Goal: Task Accomplishment & Management: Manage account settings

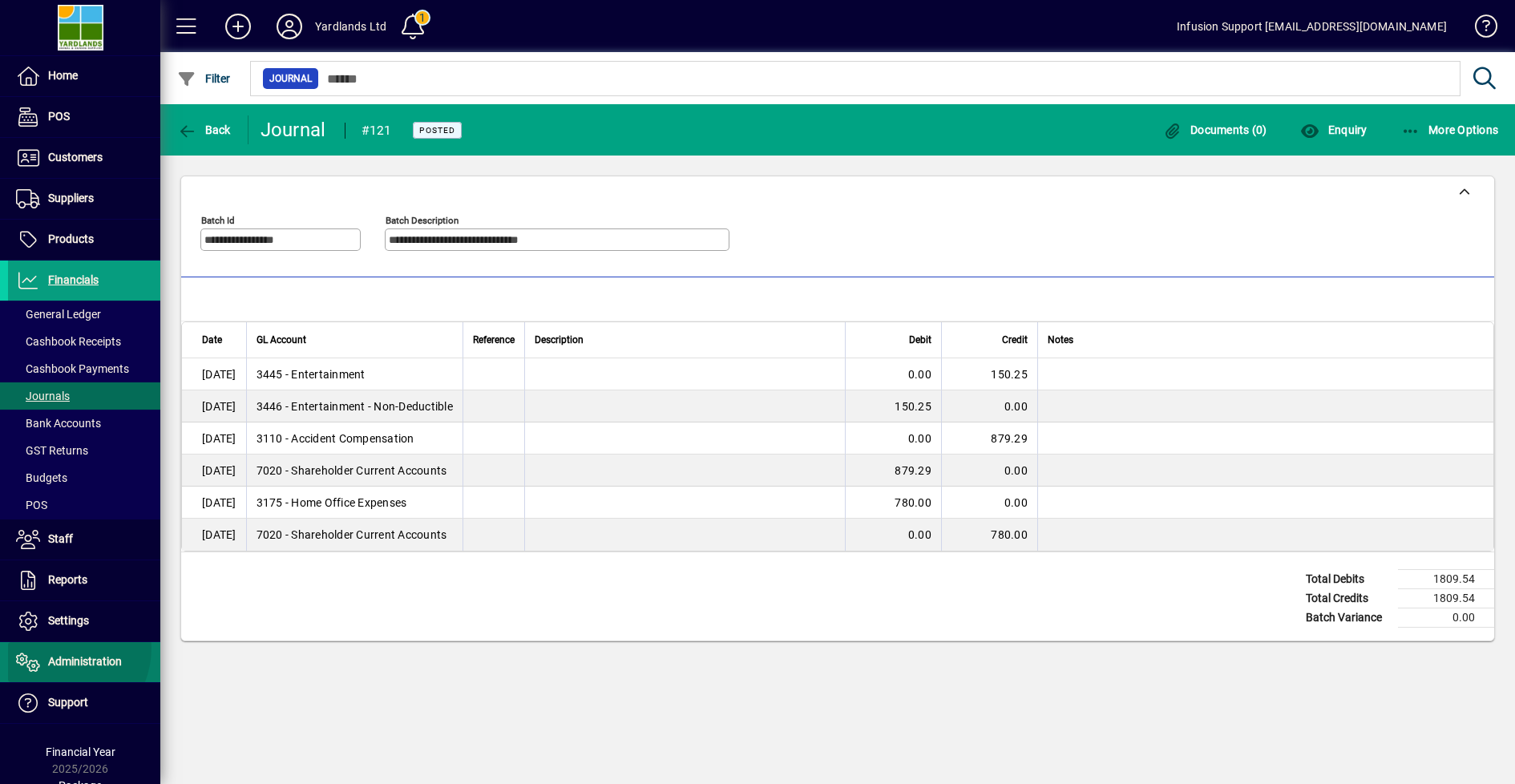
click at [56, 649] on span at bounding box center [84, 662] width 152 height 39
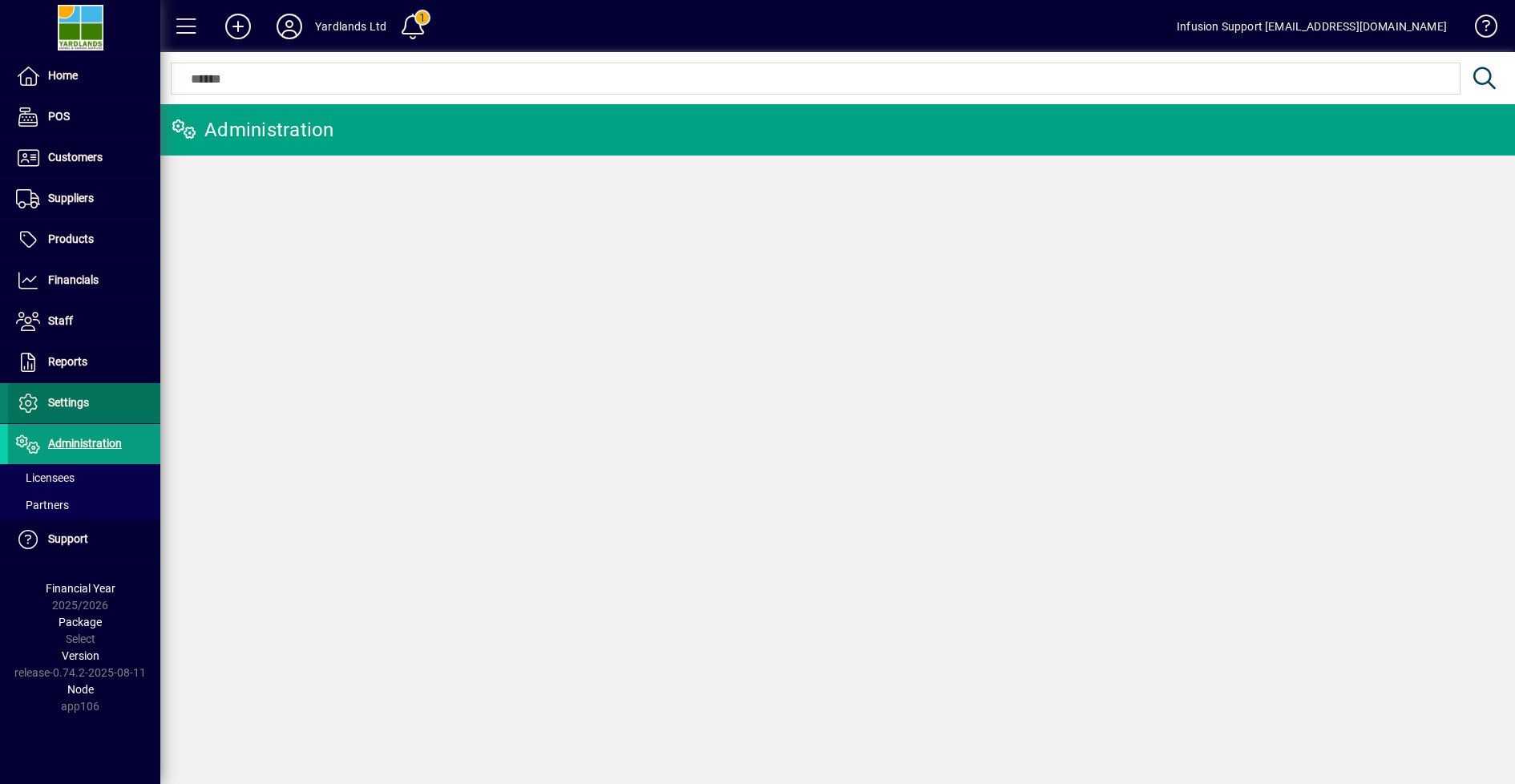
click at [62, 405] on span "Settings" at bounding box center [68, 402] width 41 height 13
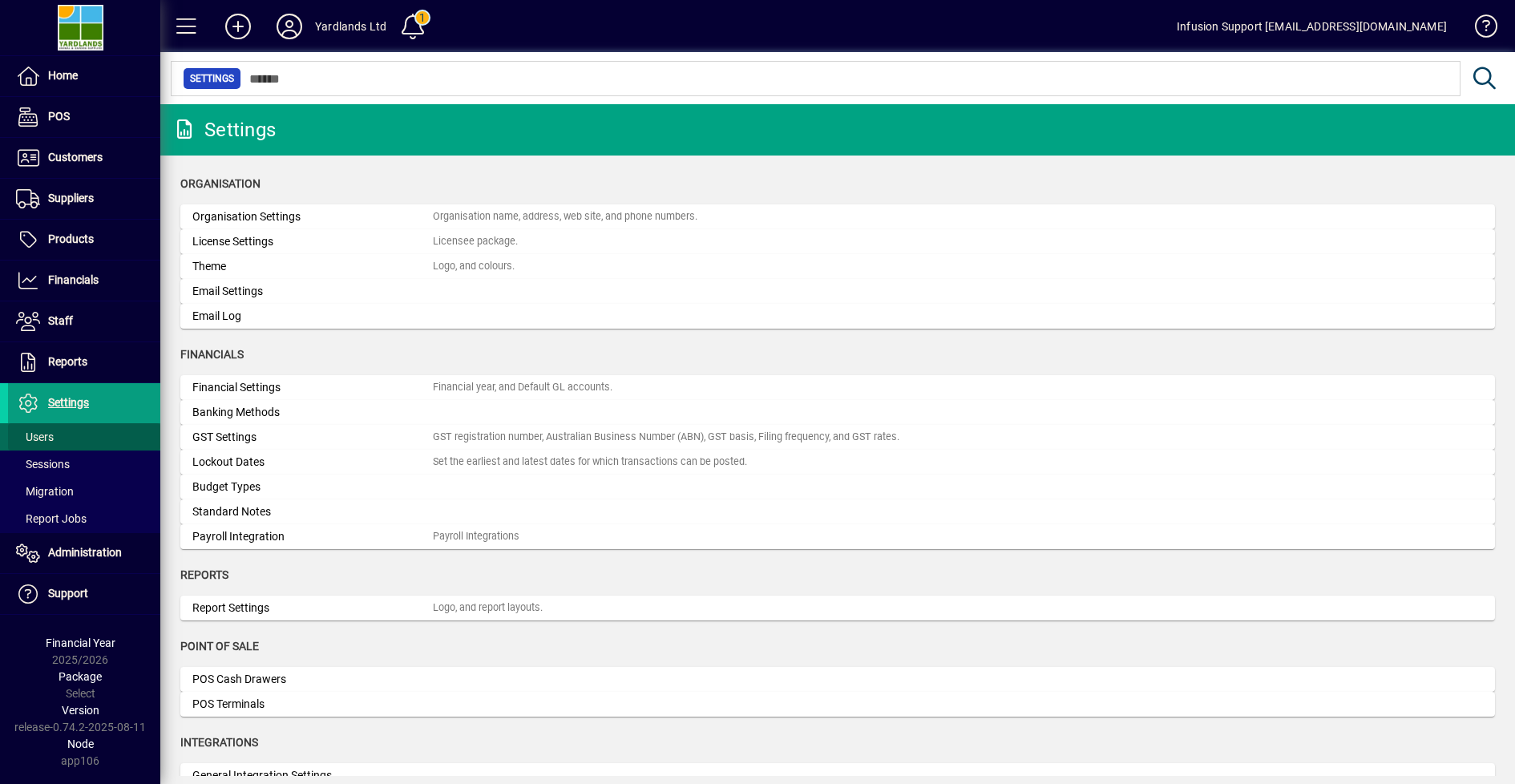
click at [53, 427] on span at bounding box center [84, 437] width 152 height 39
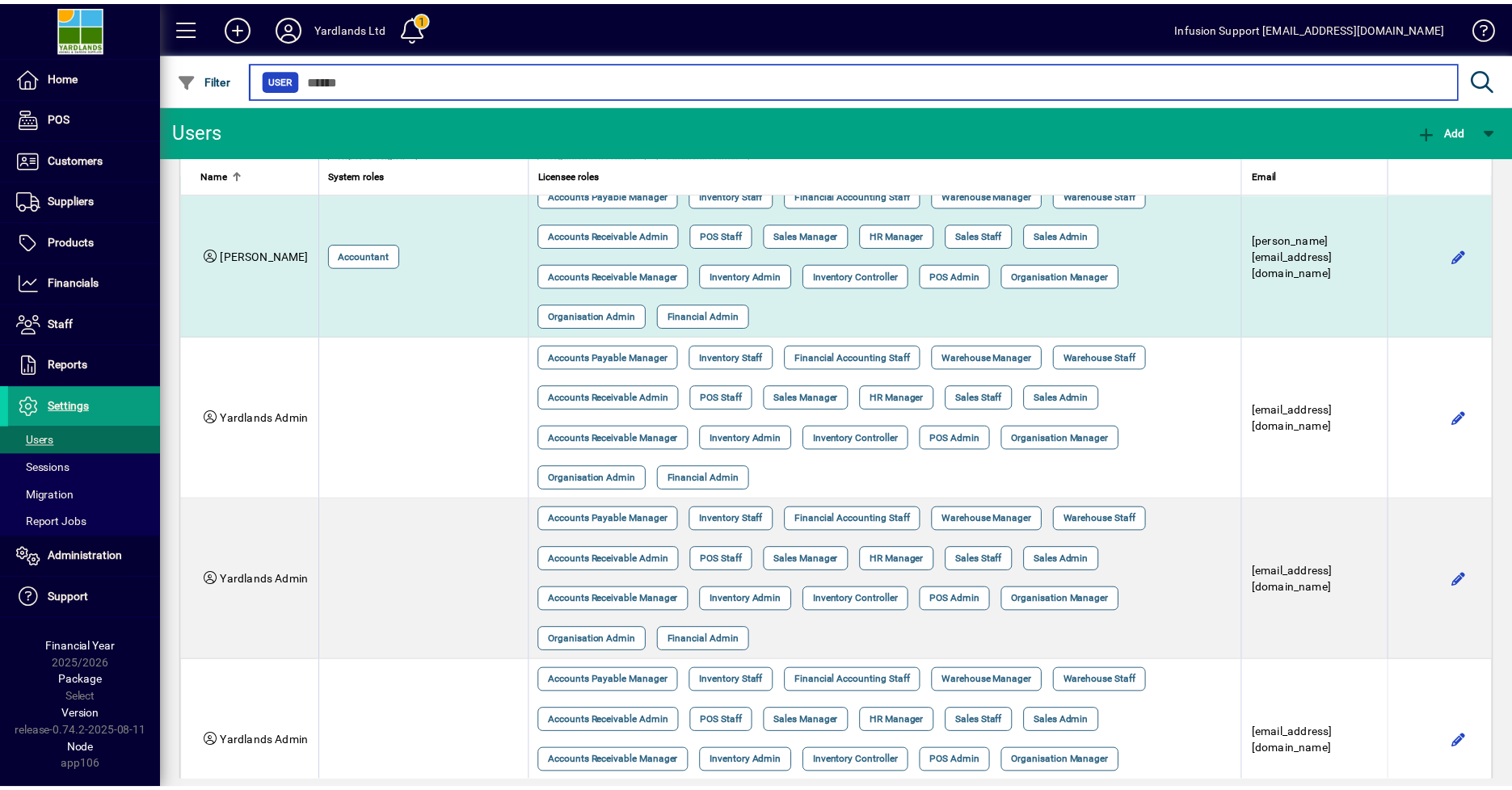
scroll to position [273, 0]
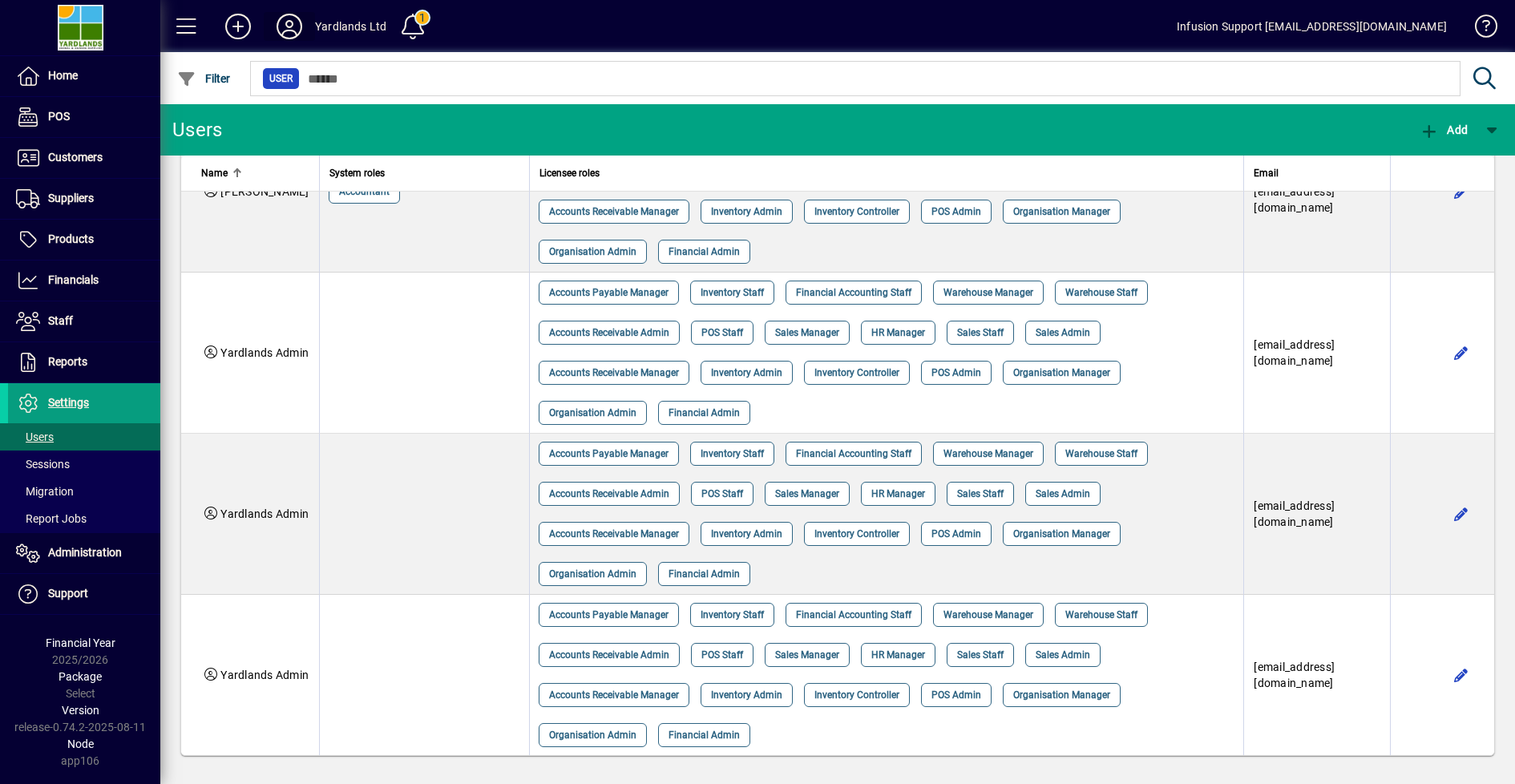
click at [286, 21] on icon at bounding box center [290, 26] width 32 height 26
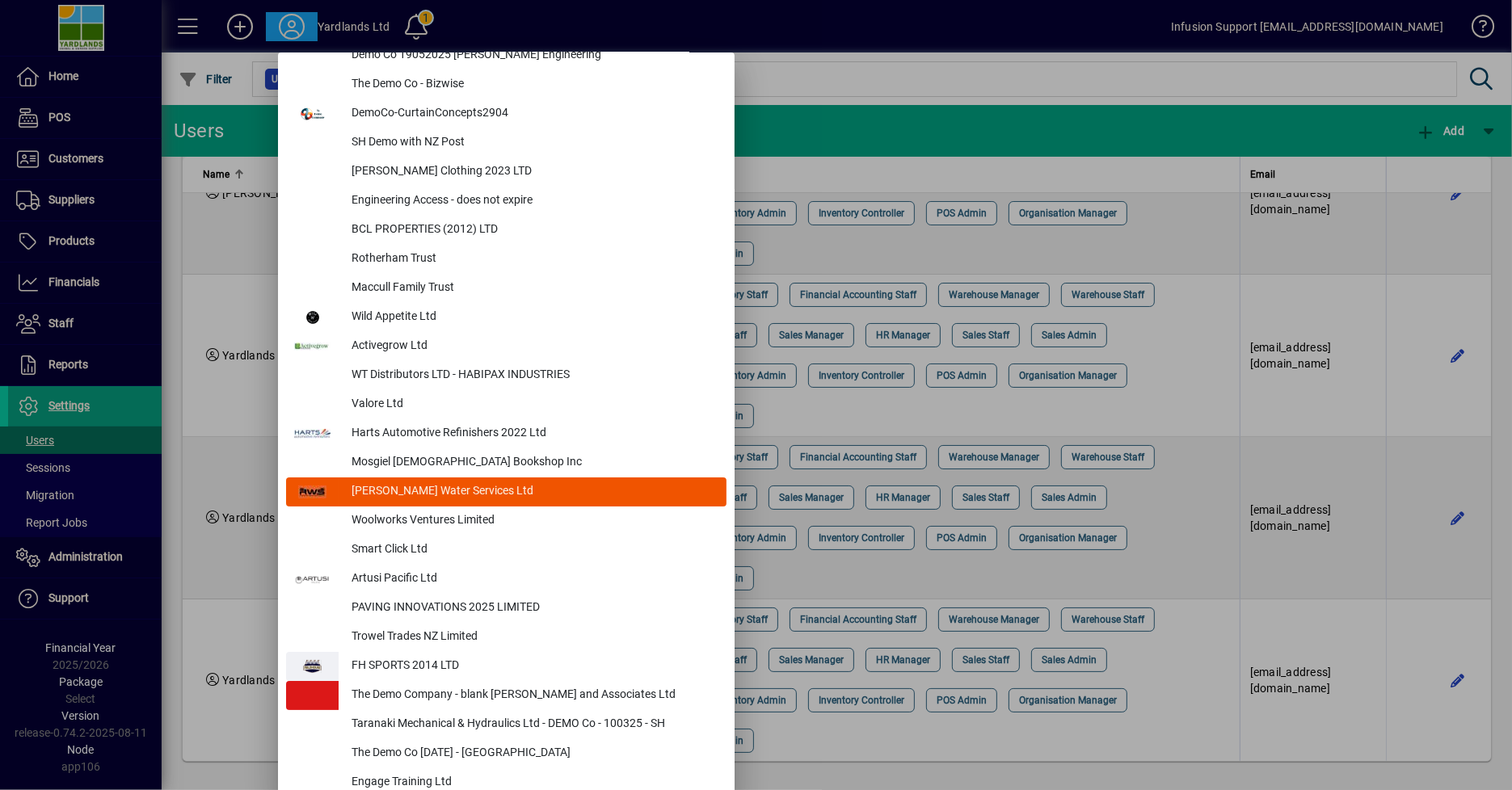
scroll to position [6789, 0]
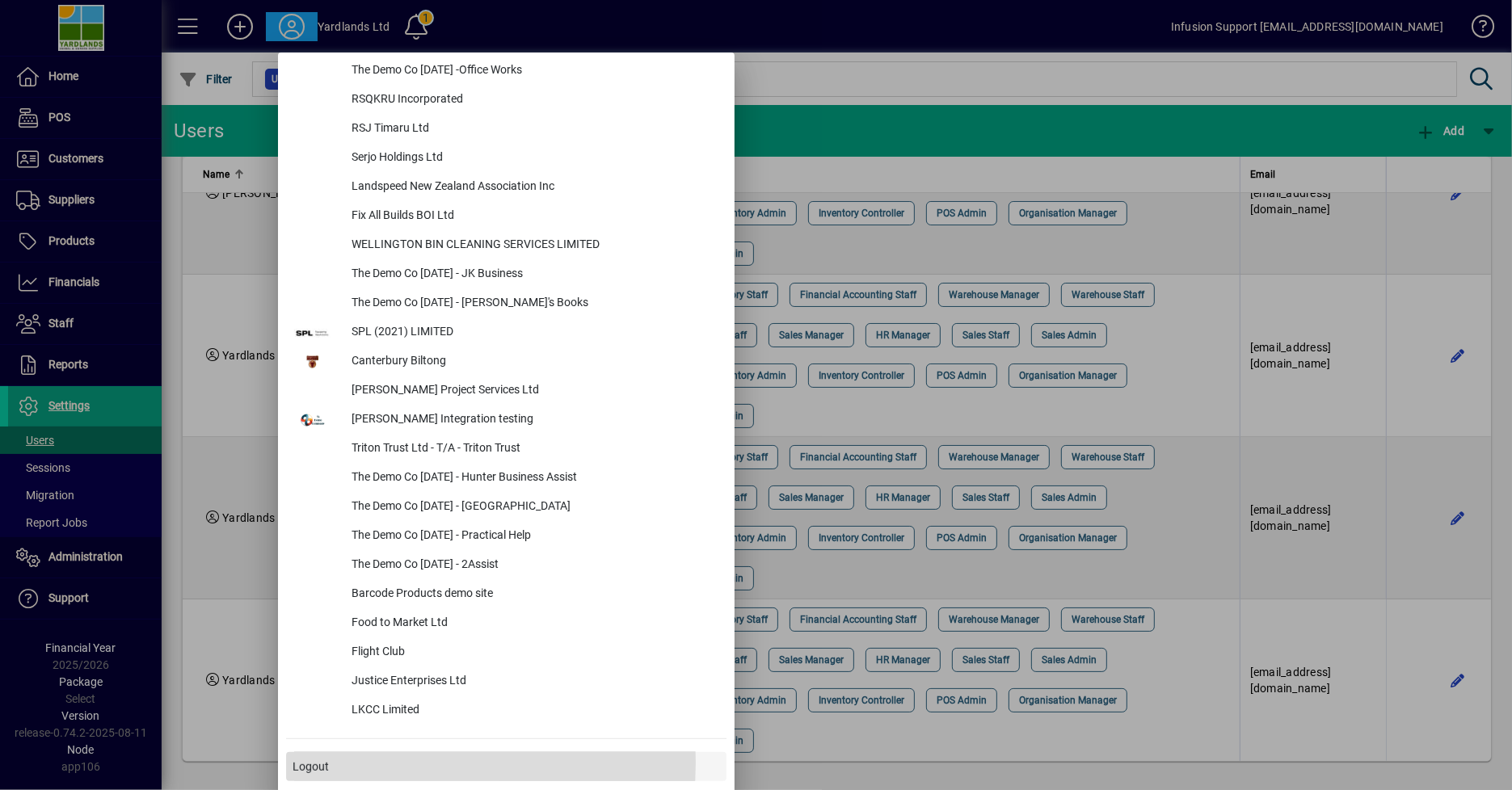
click at [289, 760] on span at bounding box center [506, 766] width 440 height 39
